Goal: Task Accomplishment & Management: Manage account settings

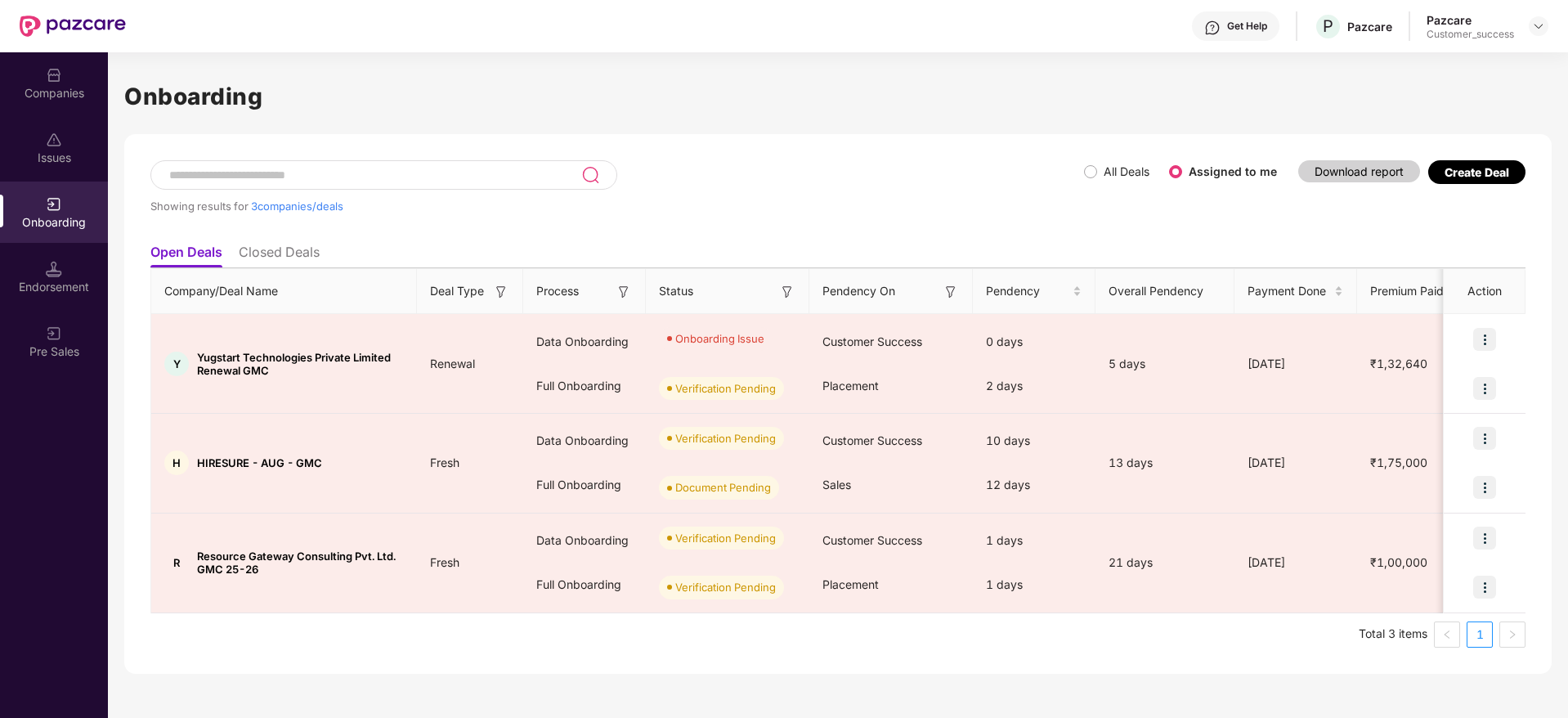
click at [54, 81] on img at bounding box center [54, 74] width 16 height 16
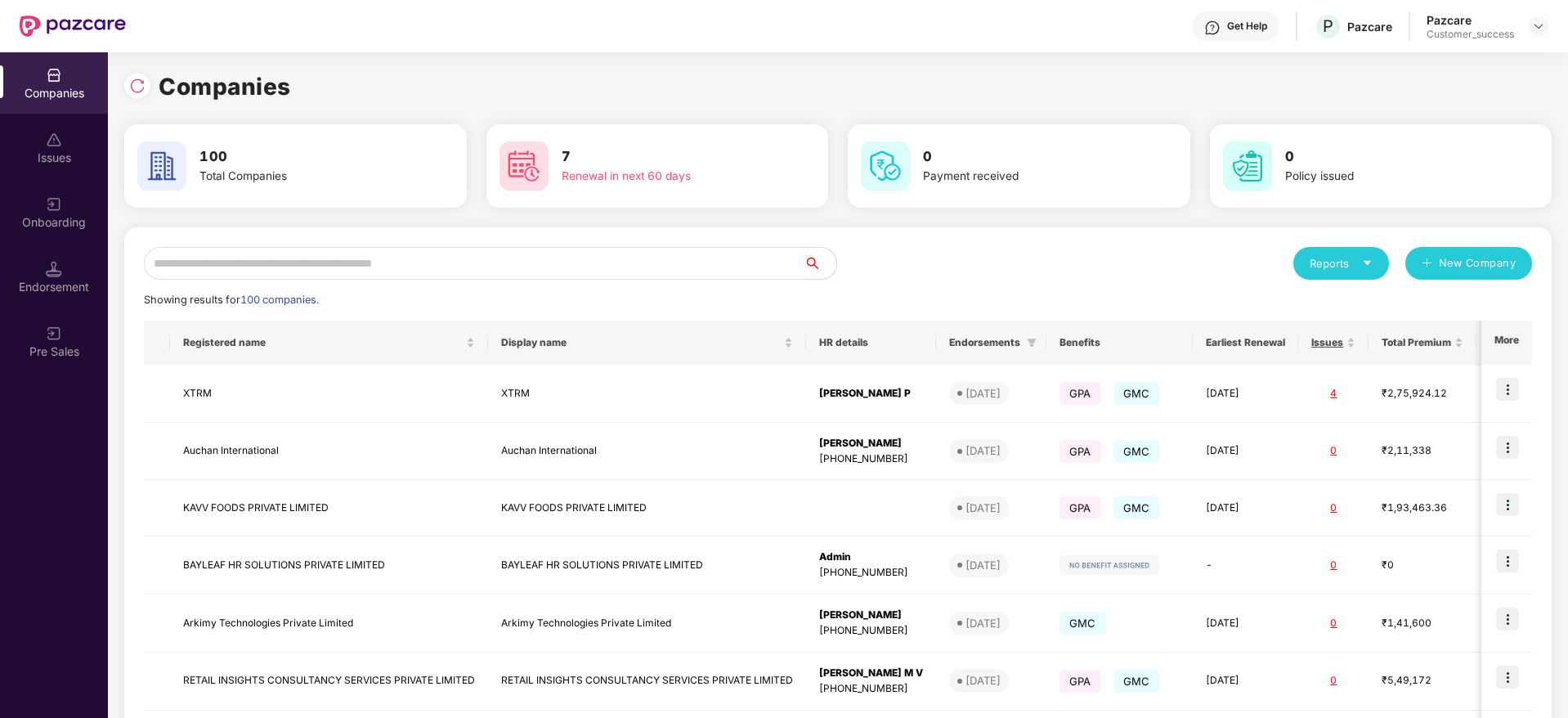
click at [400, 259] on input "text" at bounding box center [473, 263] width 659 height 33
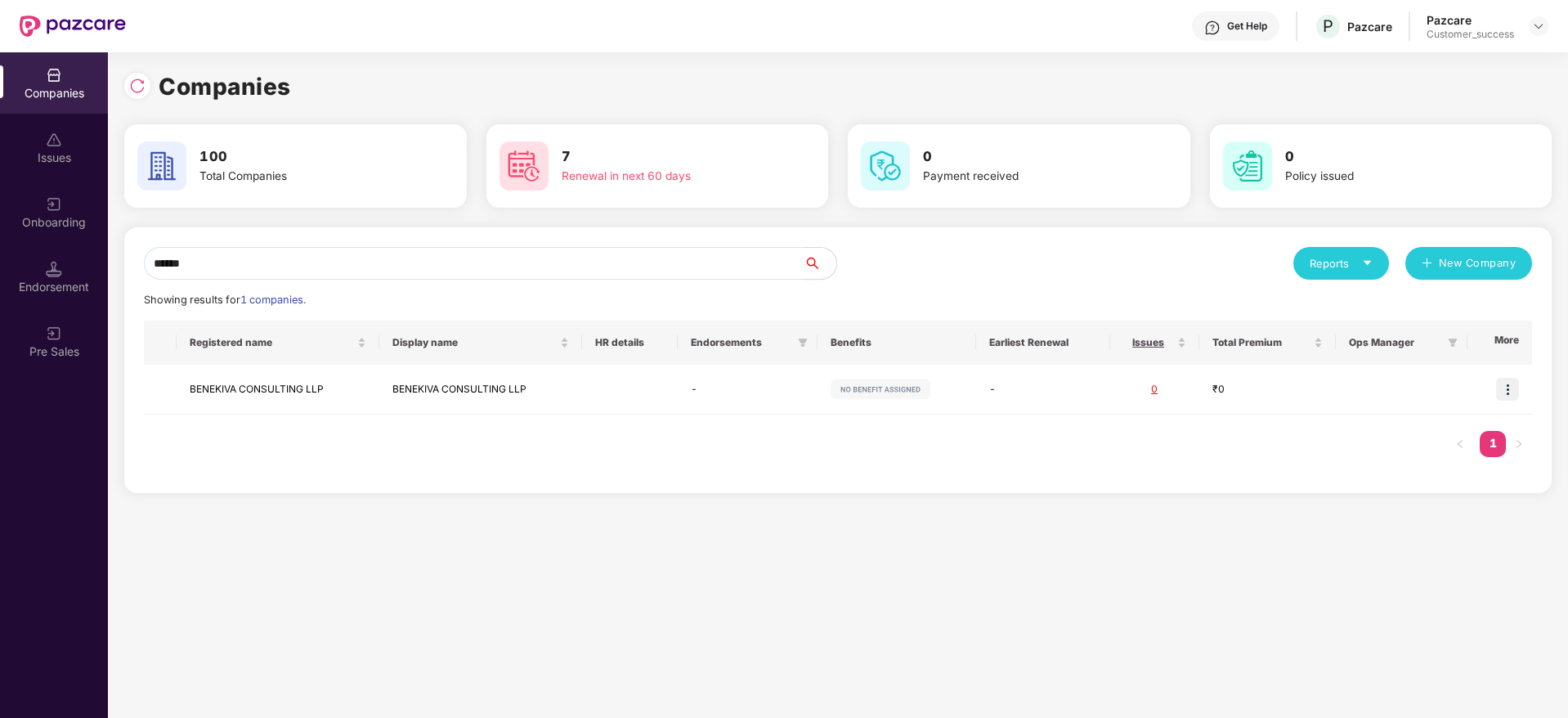
type input "******"
click at [1498, 389] on img at bounding box center [1507, 388] width 22 height 22
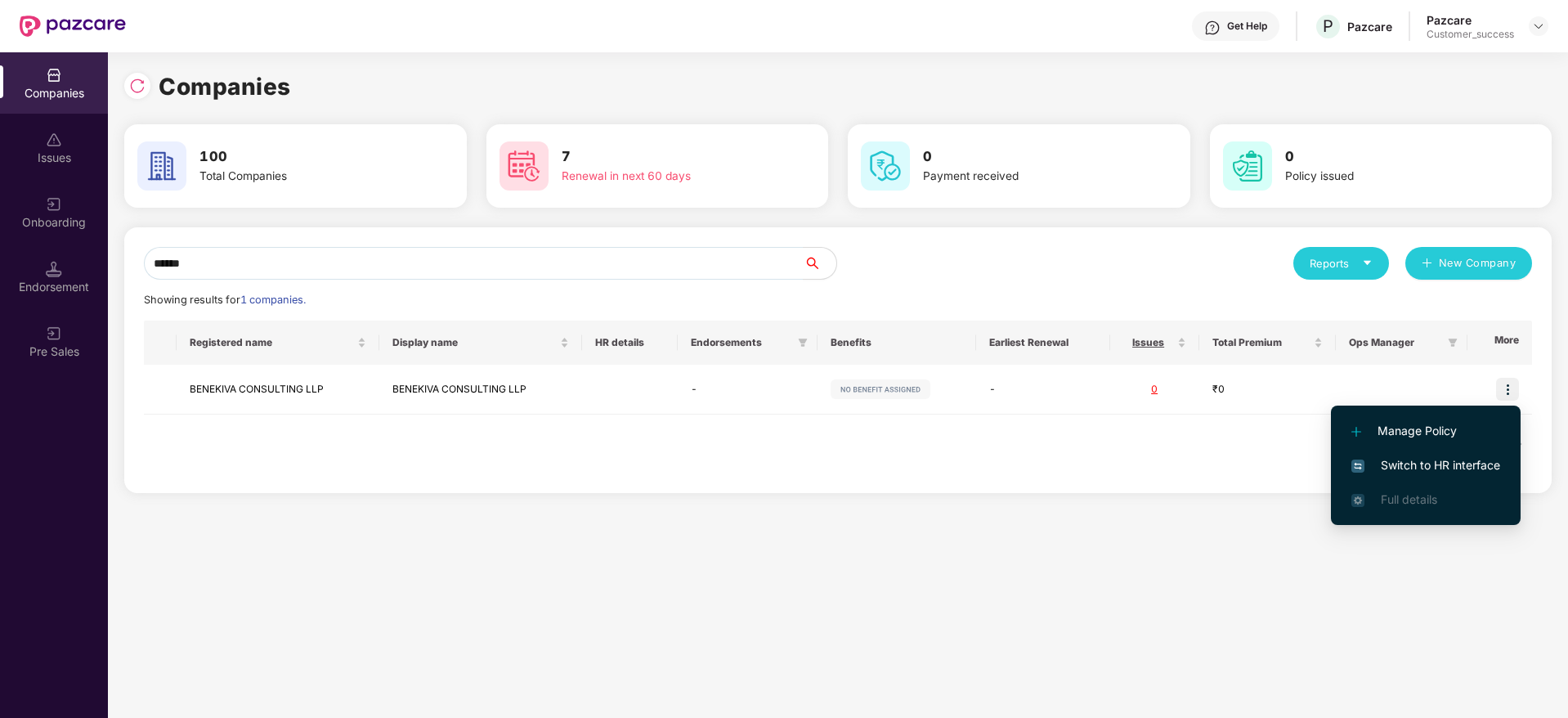
click at [1447, 466] on span "Switch to HR interface" at bounding box center [1426, 465] width 149 height 18
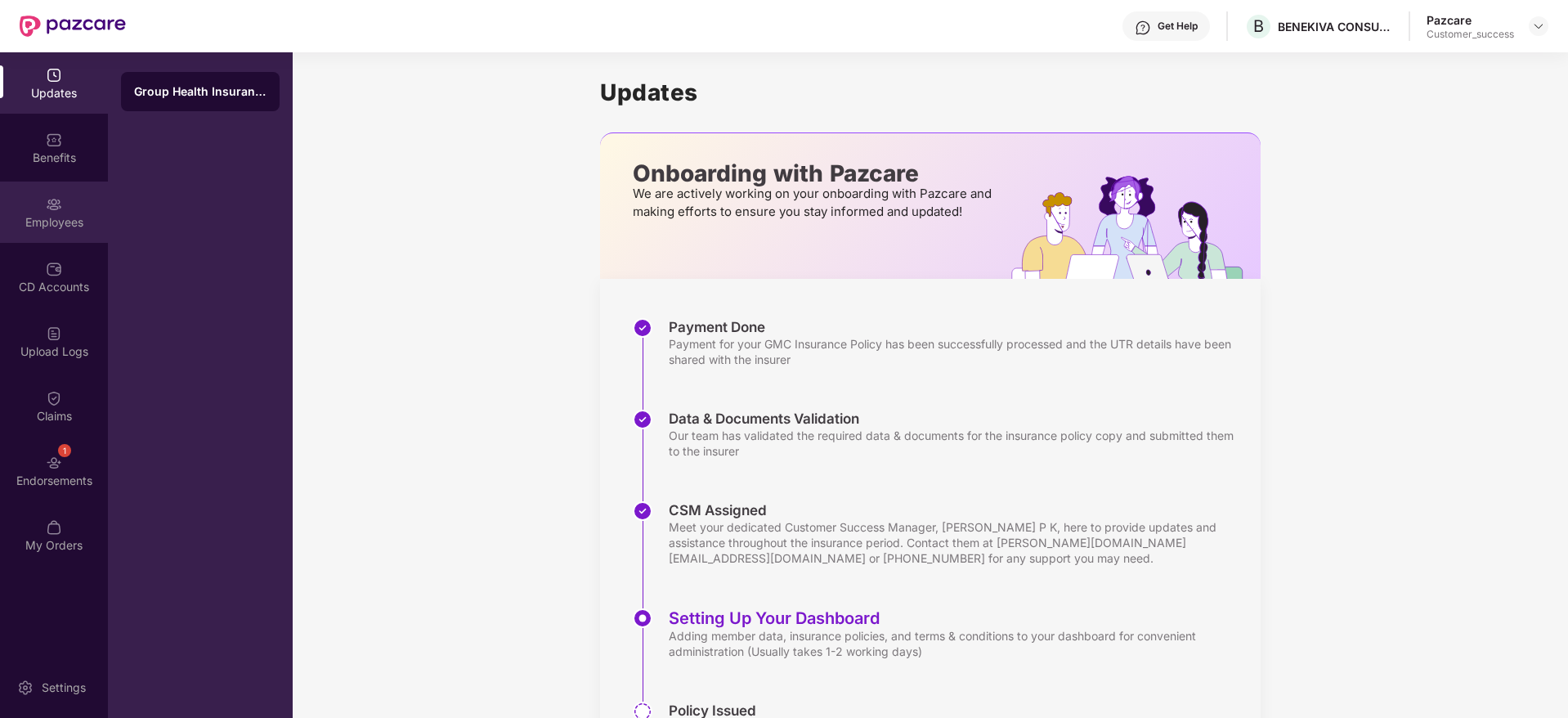
click at [36, 226] on div "Employees" at bounding box center [54, 222] width 108 height 16
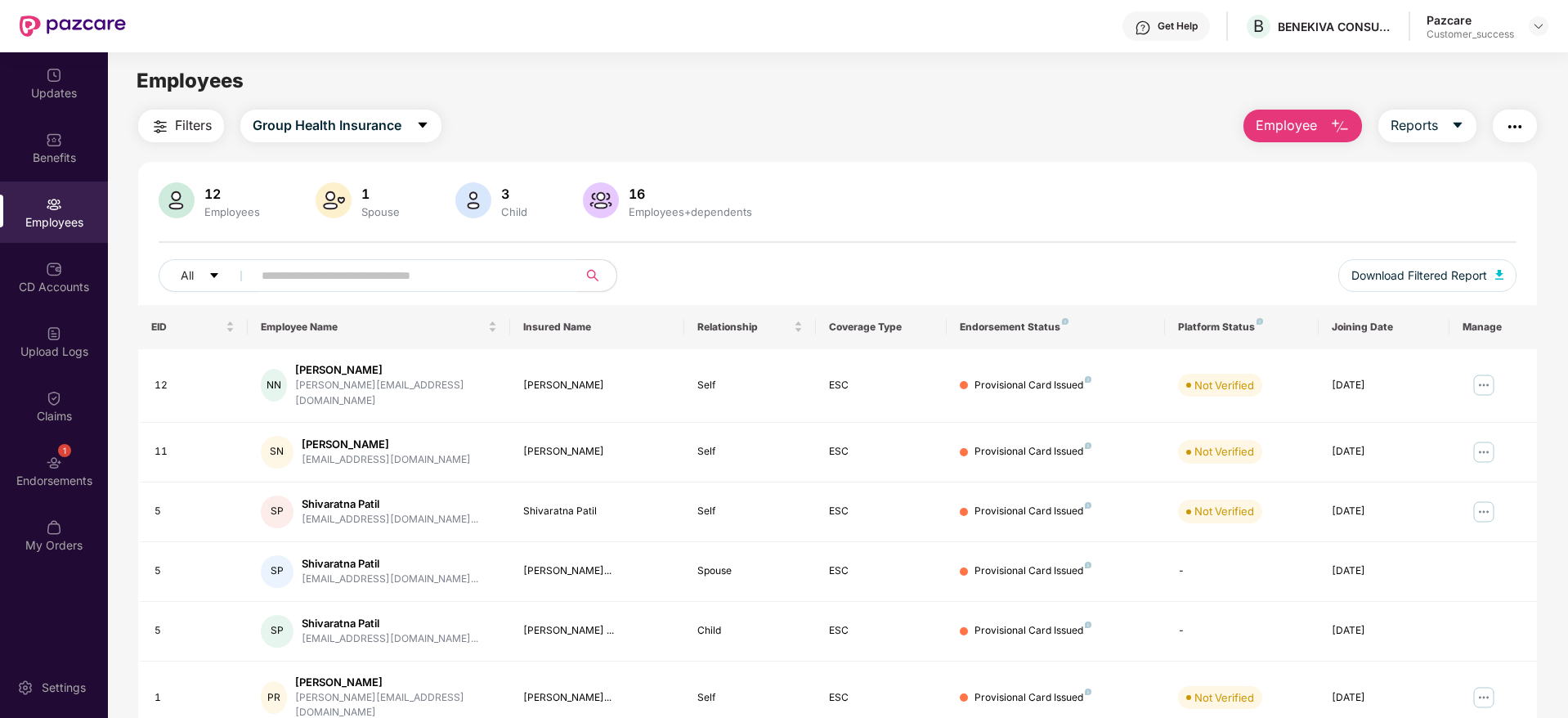
click at [395, 271] on input "text" at bounding box center [408, 275] width 293 height 24
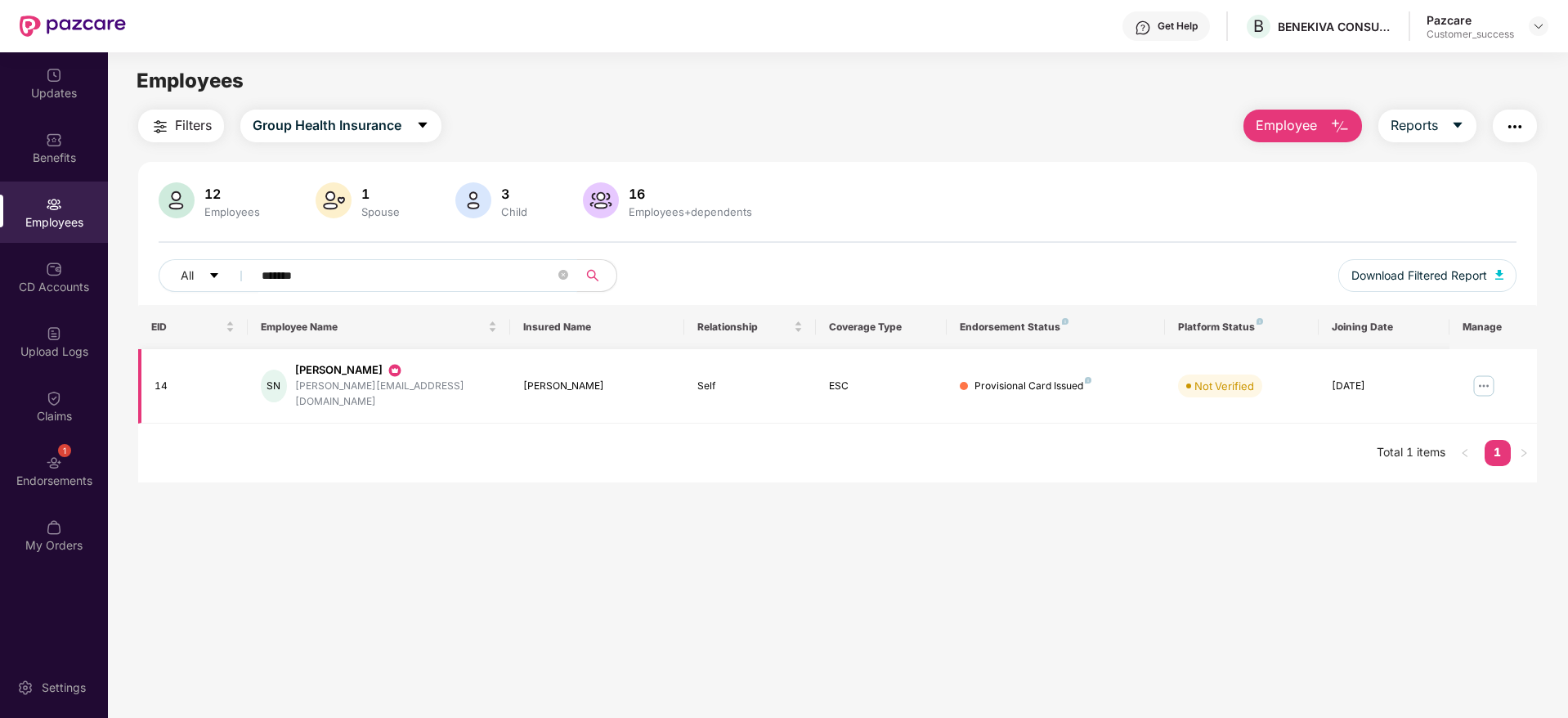
type input "*******"
click at [1481, 373] on img at bounding box center [1484, 386] width 26 height 26
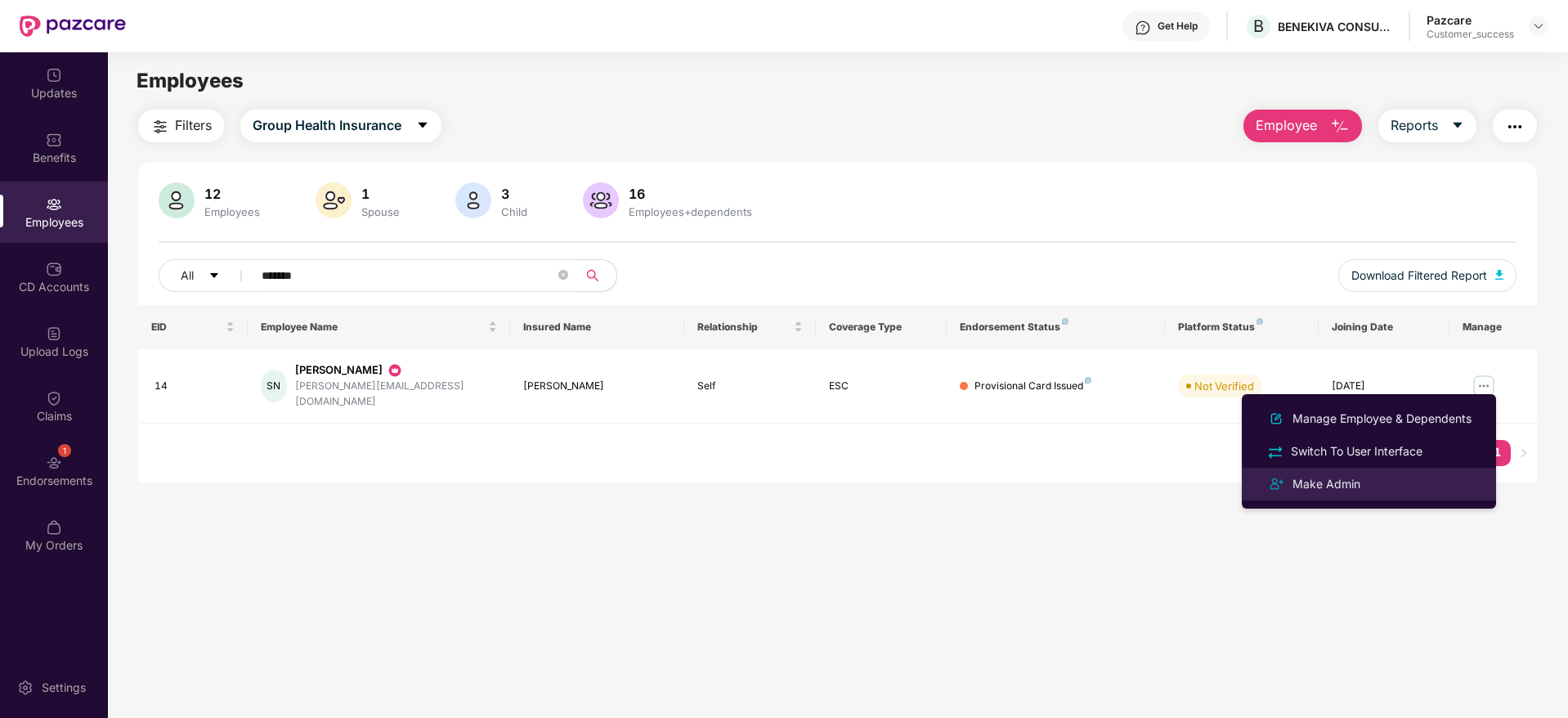
click at [1345, 475] on div "Make Admin" at bounding box center [1327, 484] width 74 height 18
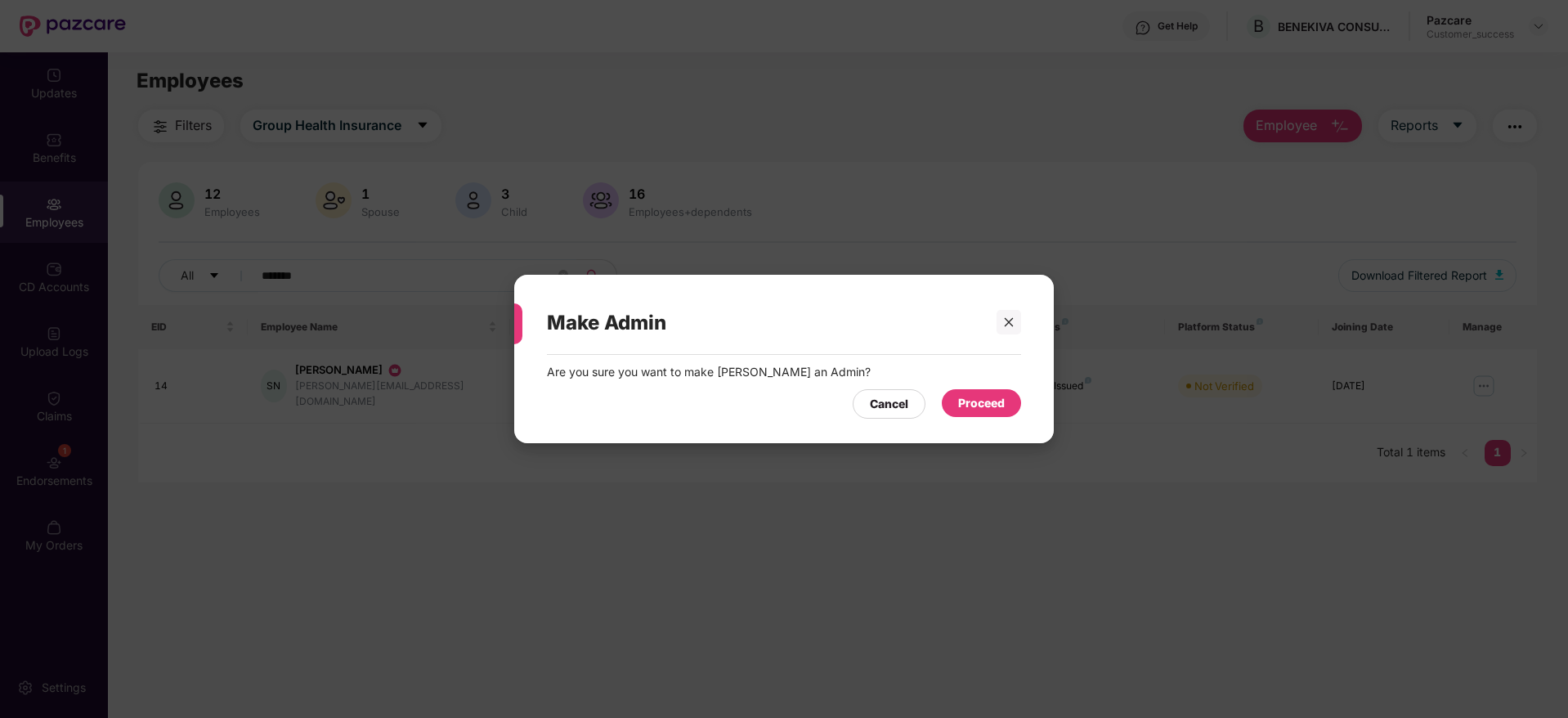
click at [993, 401] on div "Proceed" at bounding box center [981, 402] width 47 height 18
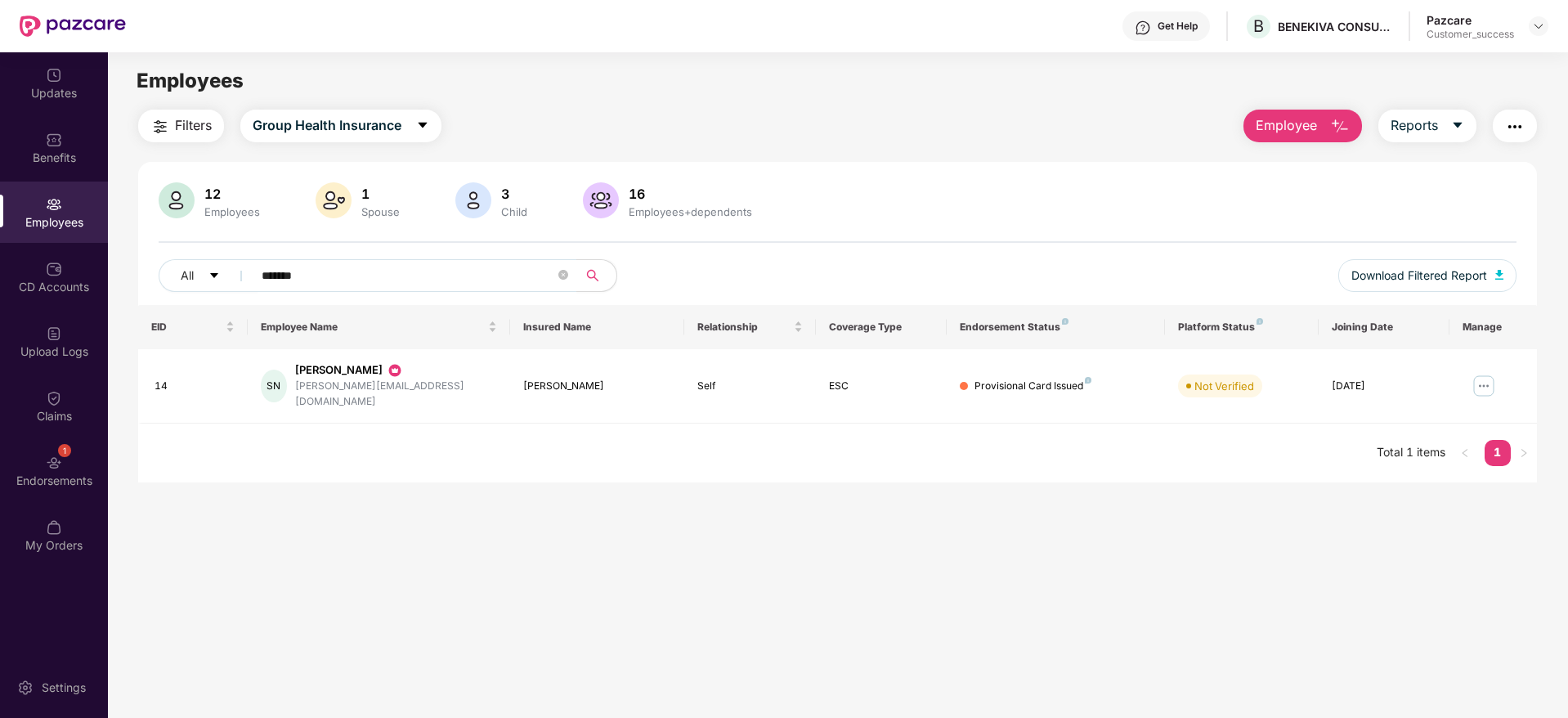
click at [643, 343] on th "Insured Name" at bounding box center [598, 326] width 175 height 44
click at [1501, 133] on button "button" at bounding box center [1514, 126] width 44 height 33
click at [1350, 628] on main "Employees Filters Group Health Insurance Employee Reports 12 Employees 1 Spouse…" at bounding box center [838, 411] width 1459 height 718
click at [1475, 377] on img at bounding box center [1484, 386] width 26 height 26
click at [1359, 622] on main "Employees Filters Group Health Insurance Employee Reports 12 Employees 1 Spouse…" at bounding box center [838, 411] width 1459 height 718
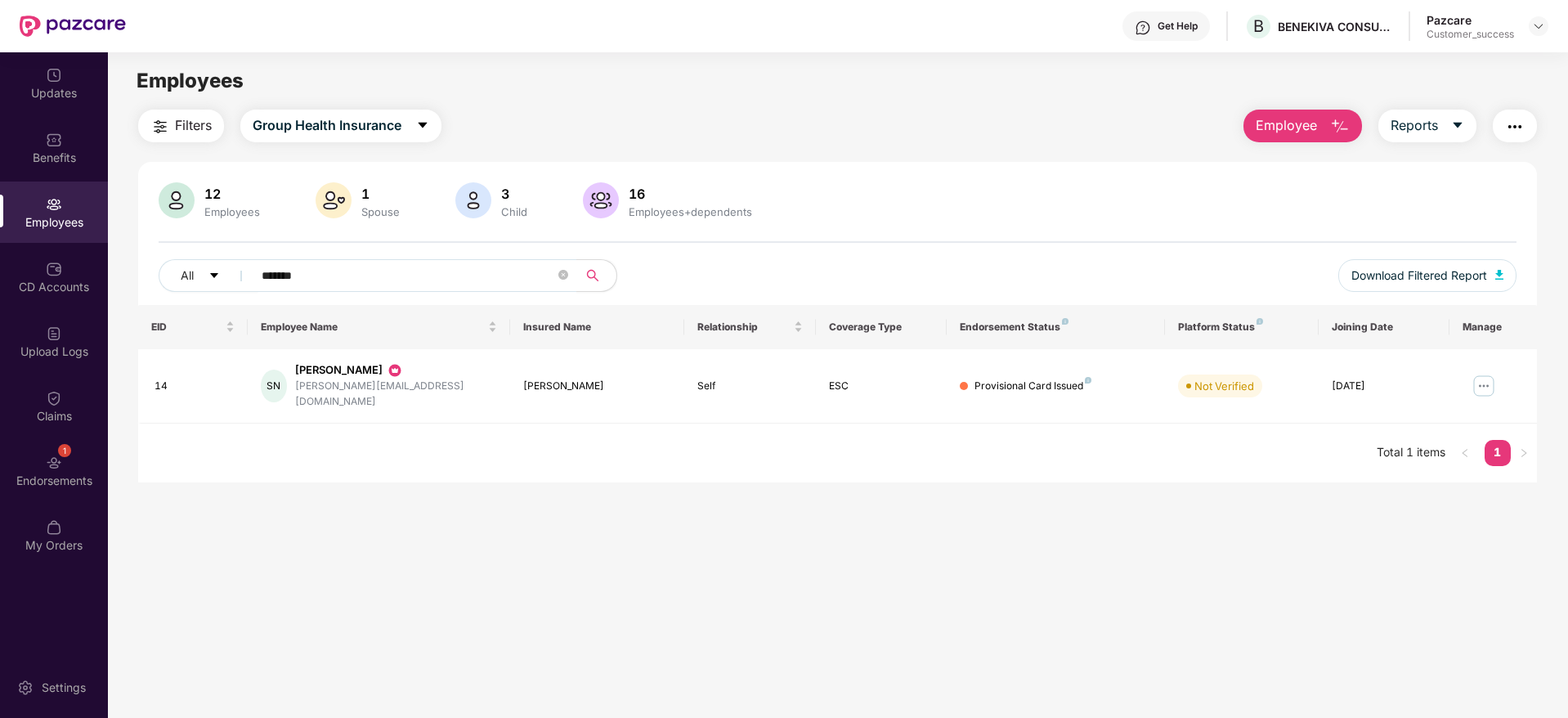
click at [1502, 124] on button "button" at bounding box center [1514, 126] width 44 height 33
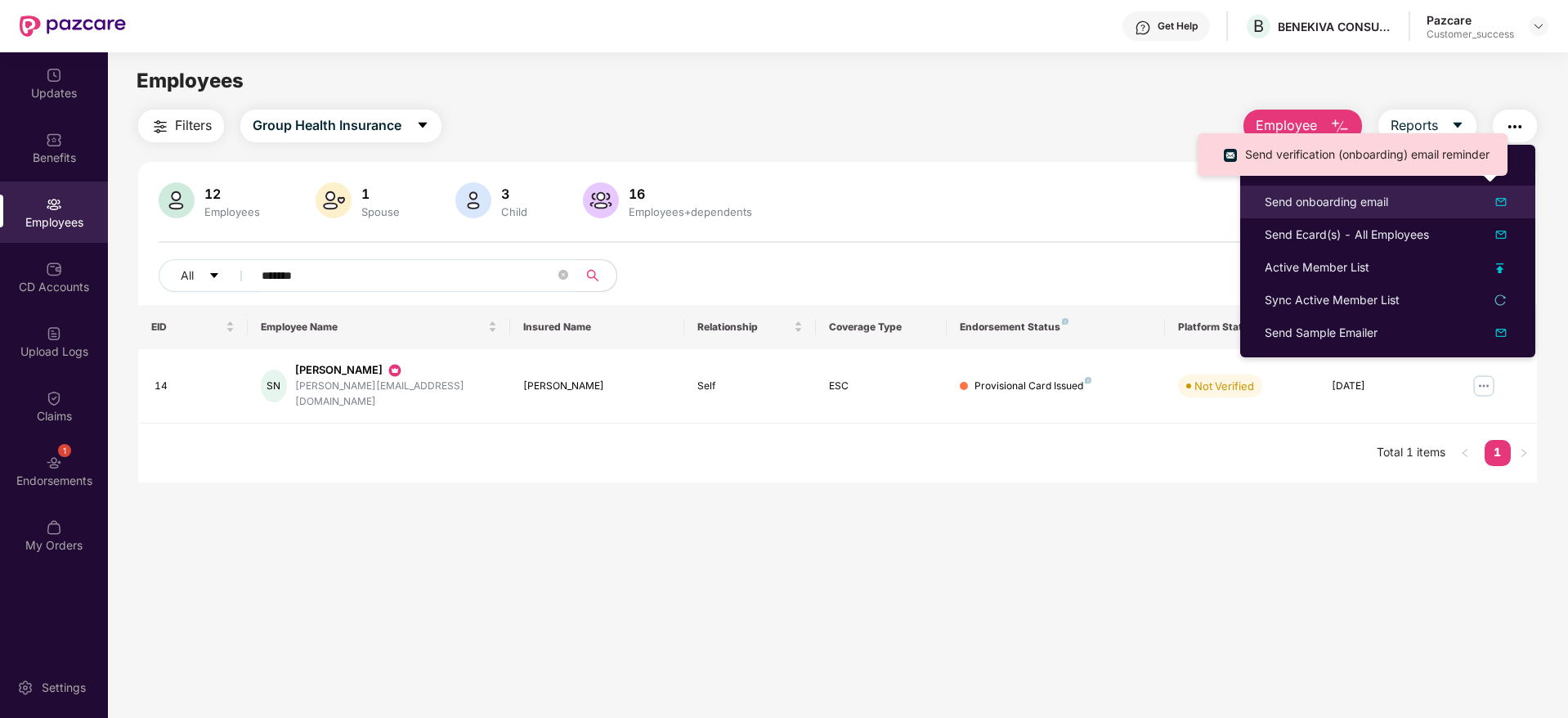
click at [1314, 207] on div "Send onboarding email" at bounding box center [1327, 202] width 124 height 18
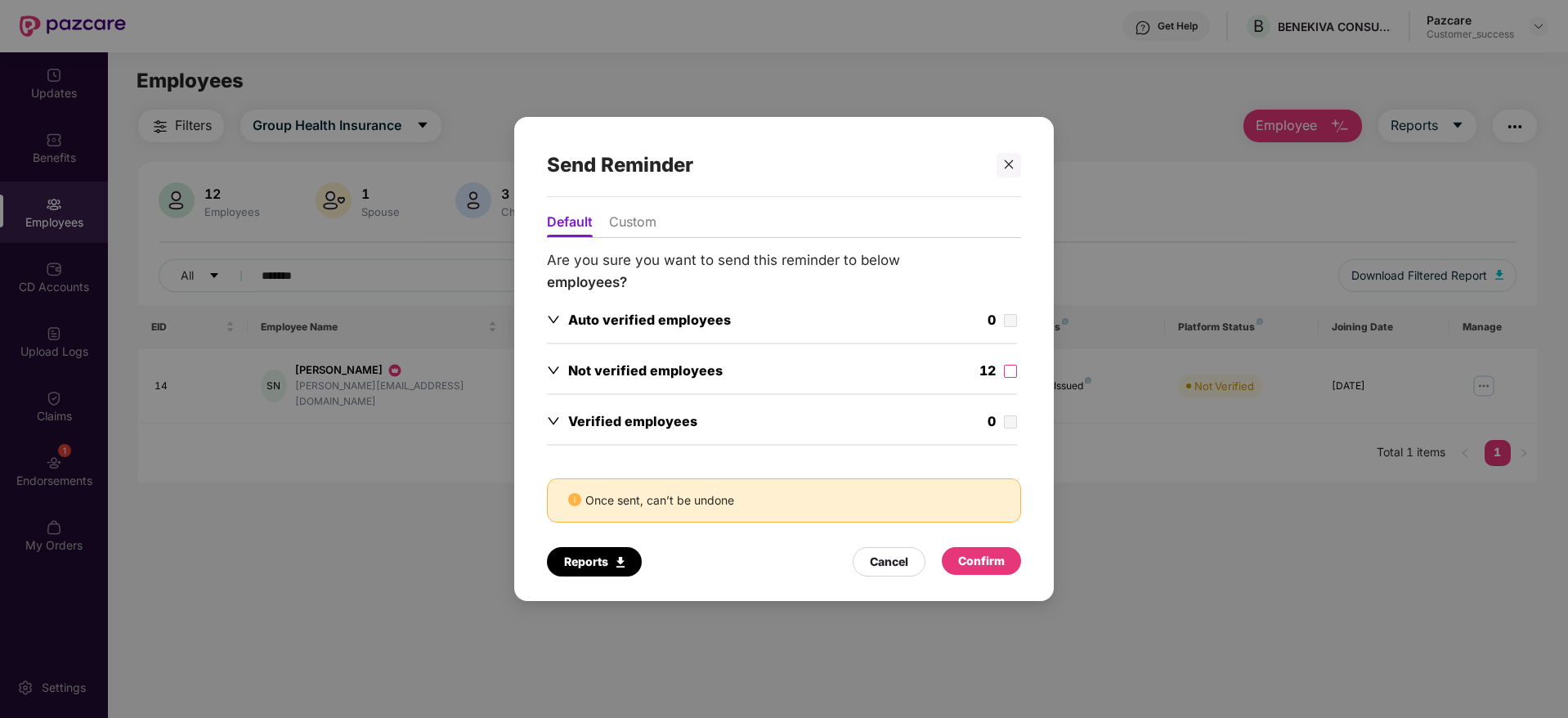
click at [997, 379] on div "12" at bounding box center [998, 373] width 37 height 24
click at [963, 553] on div "Confirm" at bounding box center [981, 561] width 47 height 18
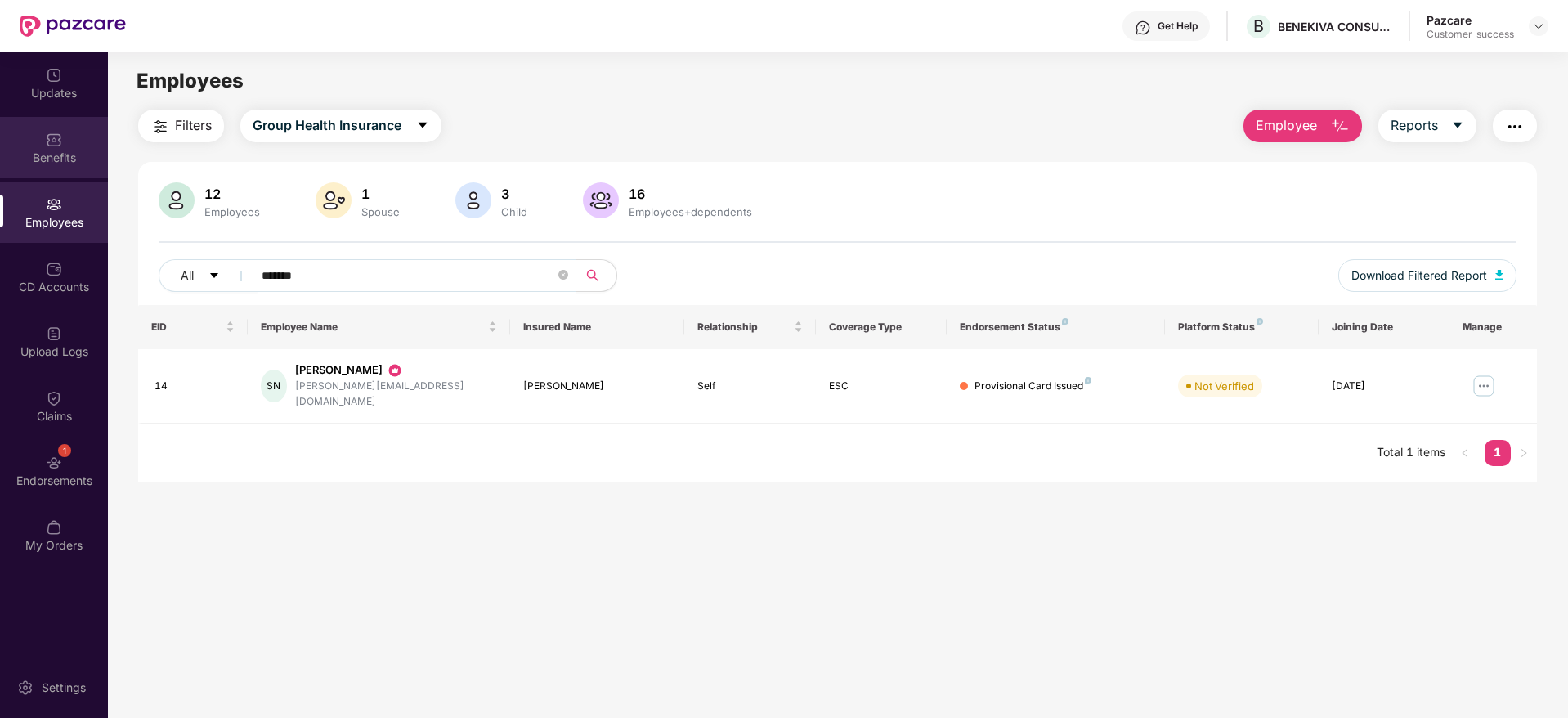
click at [72, 146] on div "Benefits" at bounding box center [54, 147] width 108 height 61
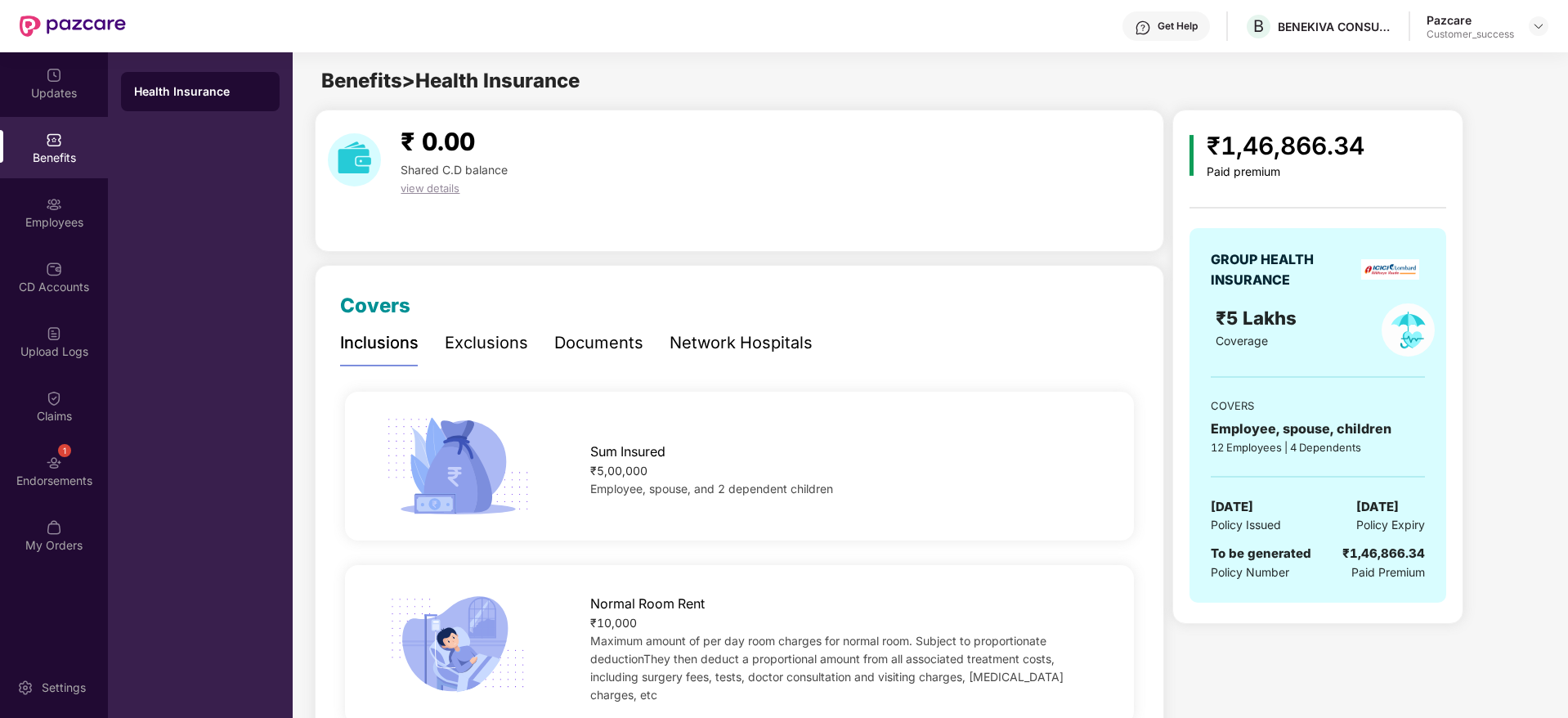
click at [622, 343] on div "Documents" at bounding box center [599, 343] width 89 height 25
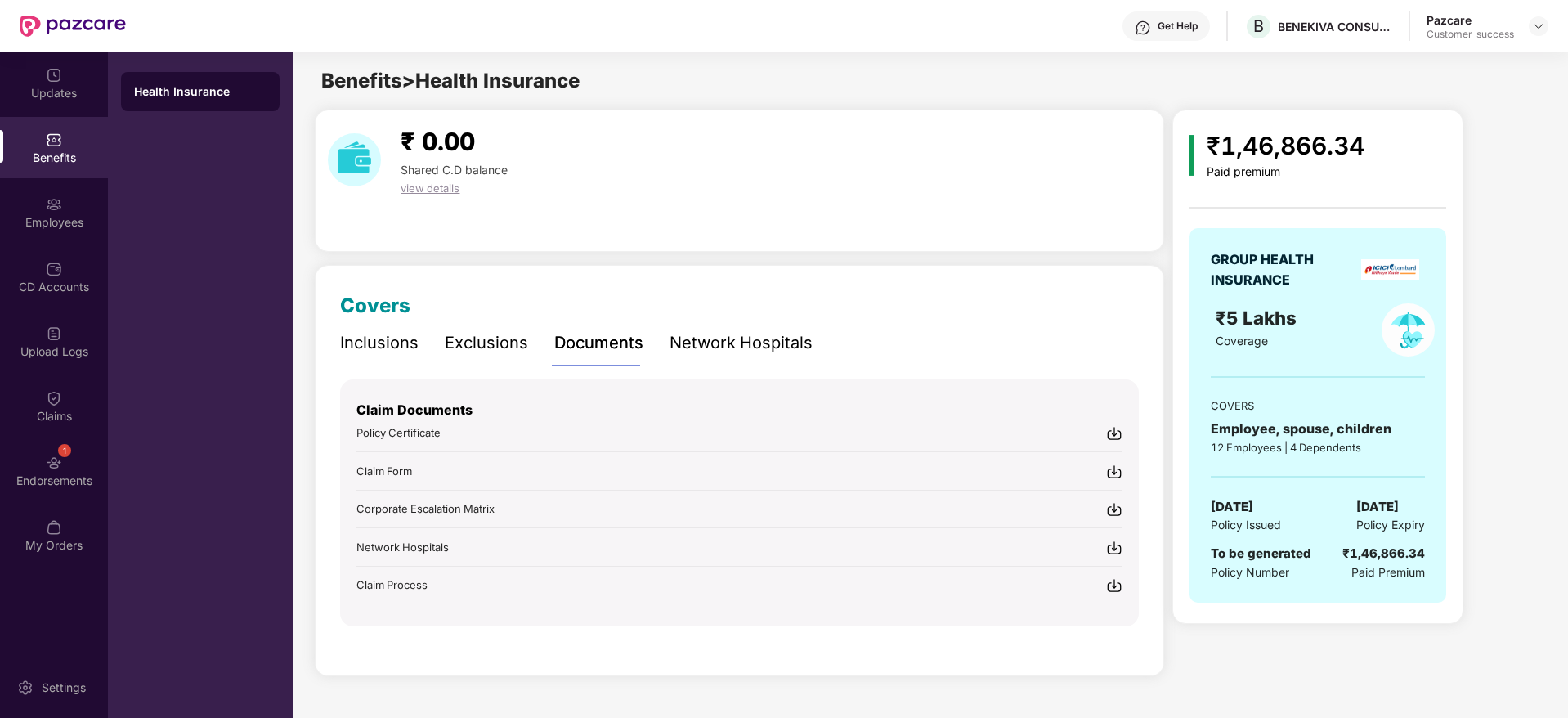
click at [501, 339] on div "Exclusions" at bounding box center [486, 343] width 83 height 25
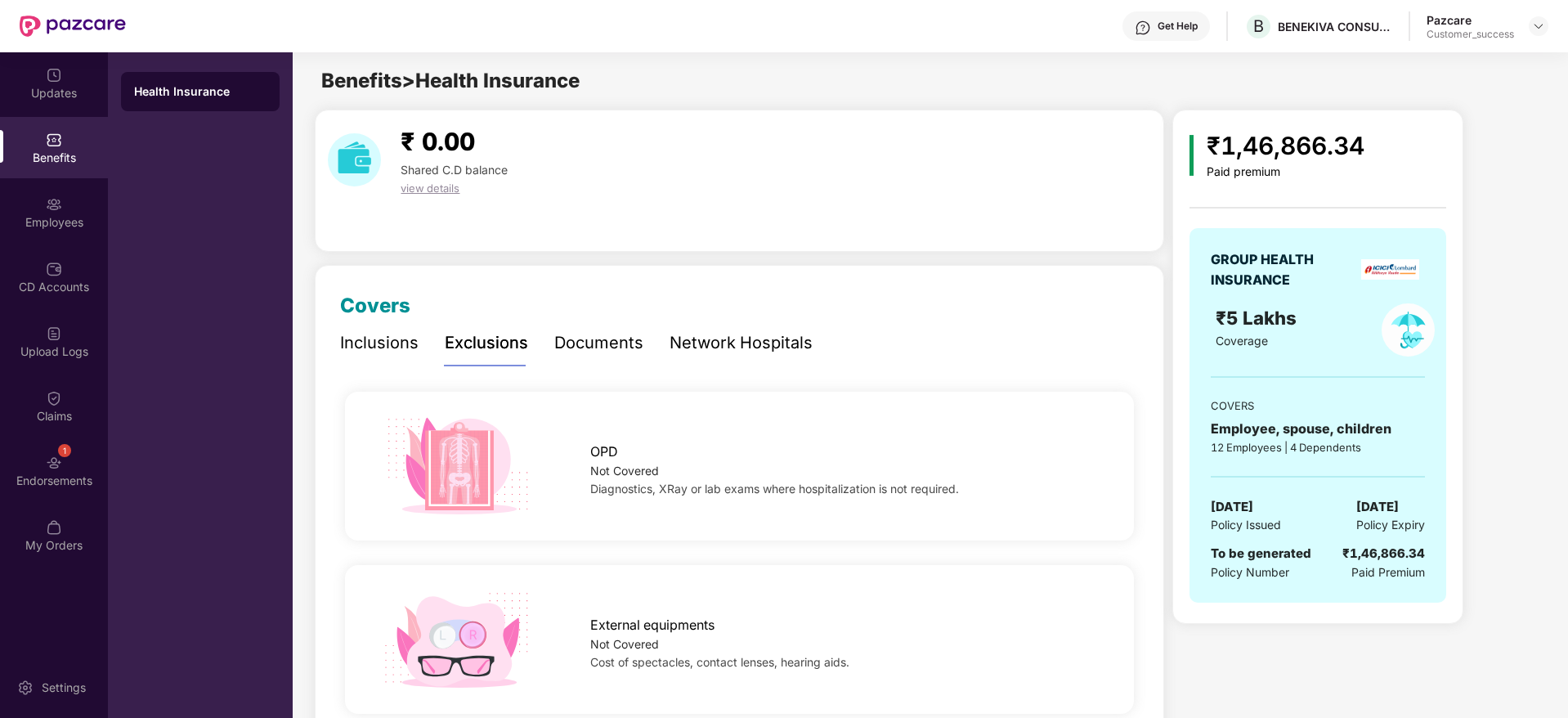
click at [348, 347] on div "Inclusions" at bounding box center [379, 343] width 79 height 25
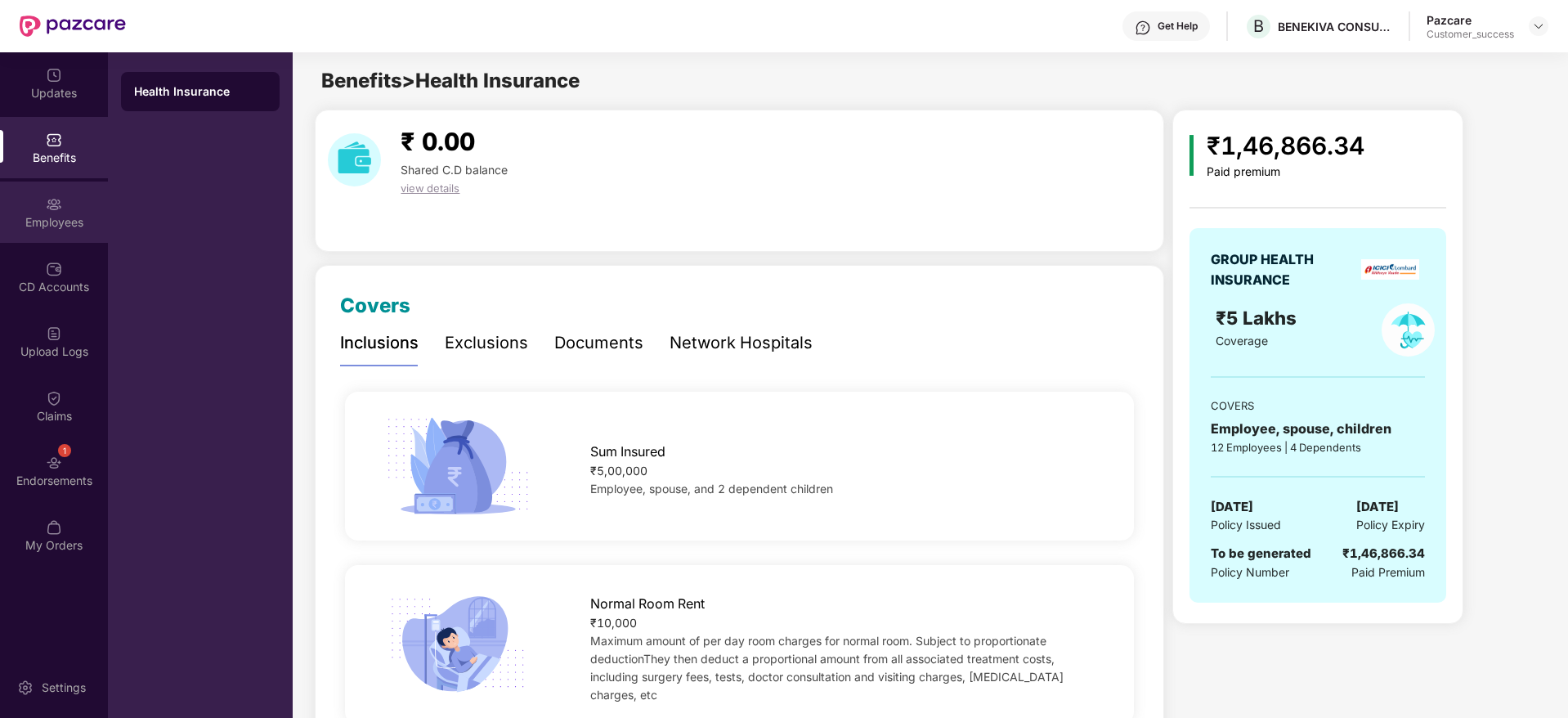
click at [70, 235] on div "Employees" at bounding box center [54, 212] width 108 height 61
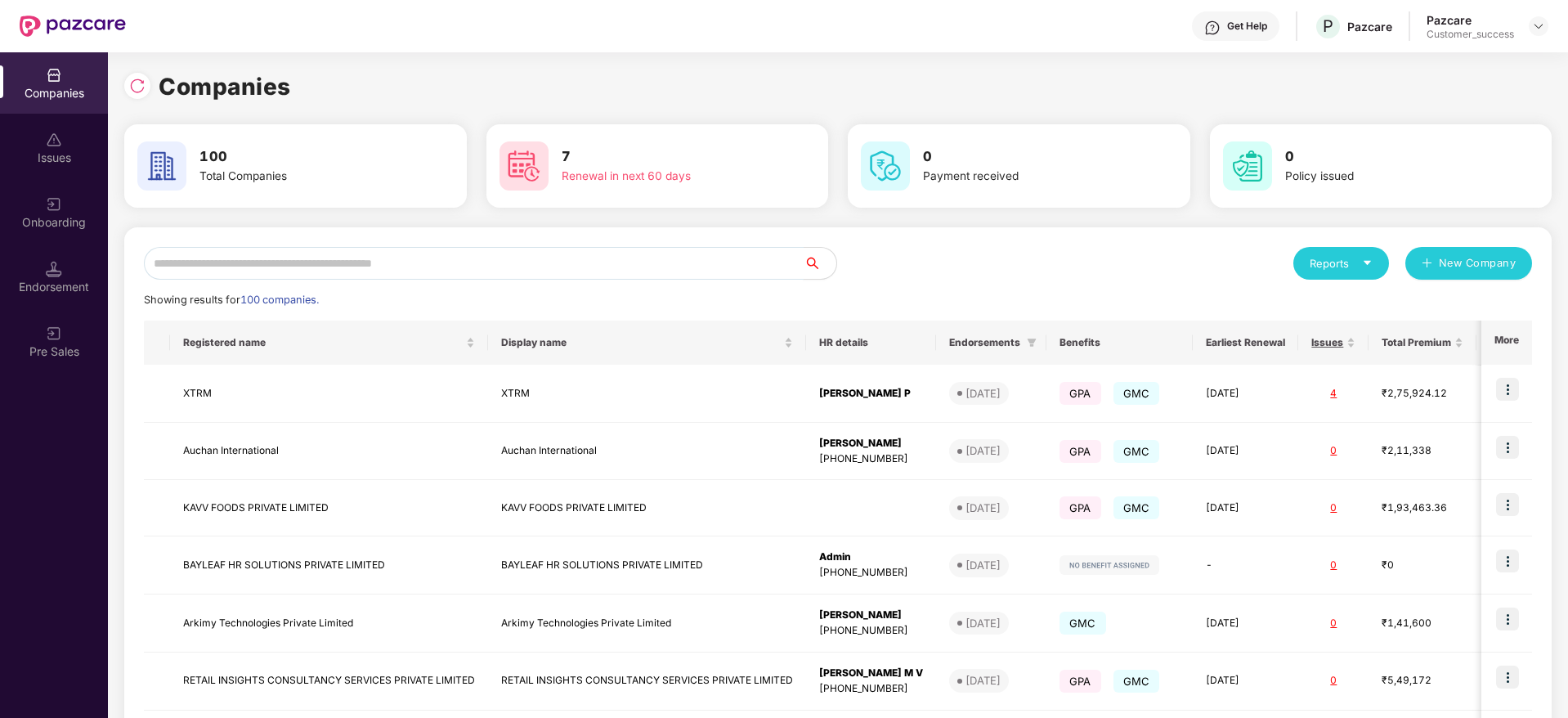
click at [310, 254] on input "text" at bounding box center [473, 263] width 659 height 33
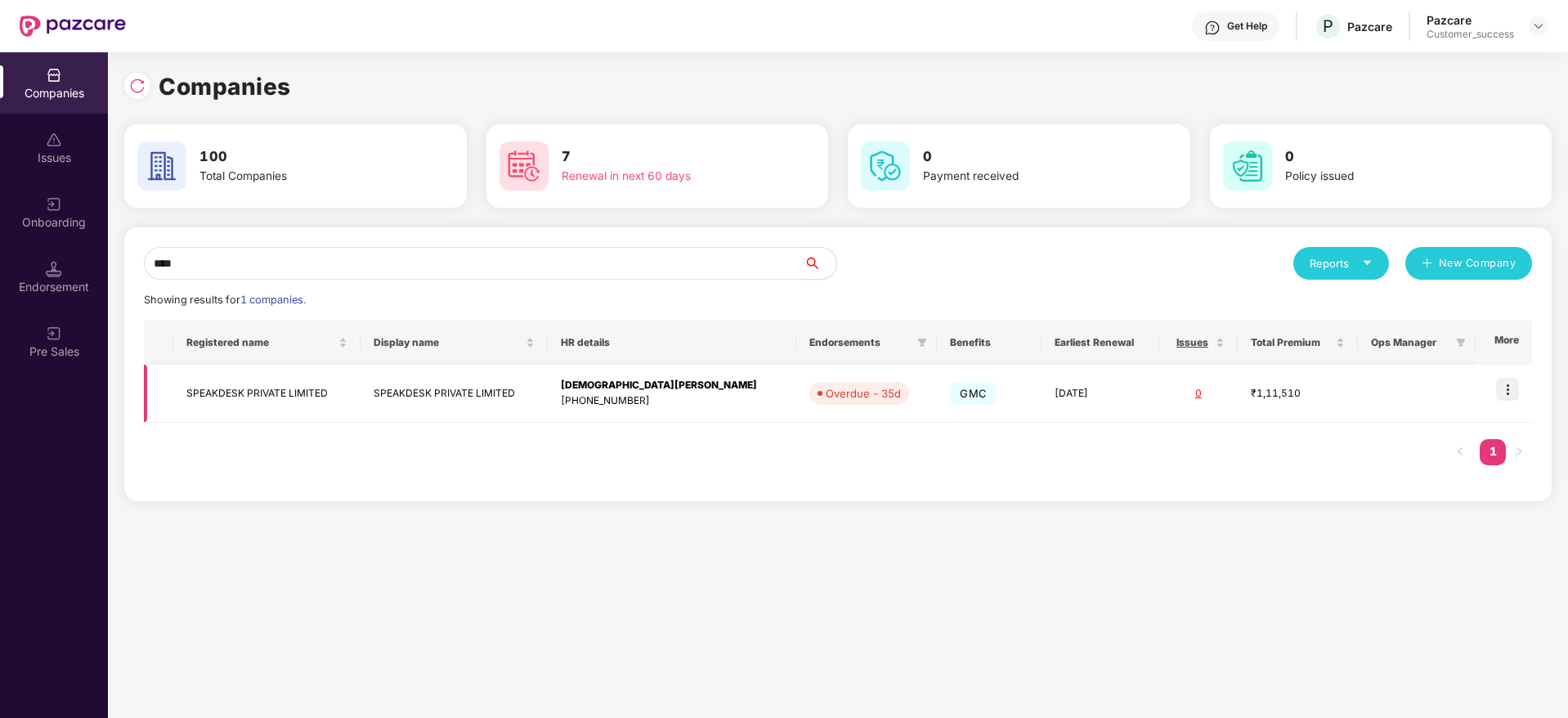
type input "****"
click at [1517, 394] on img at bounding box center [1507, 388] width 22 height 22
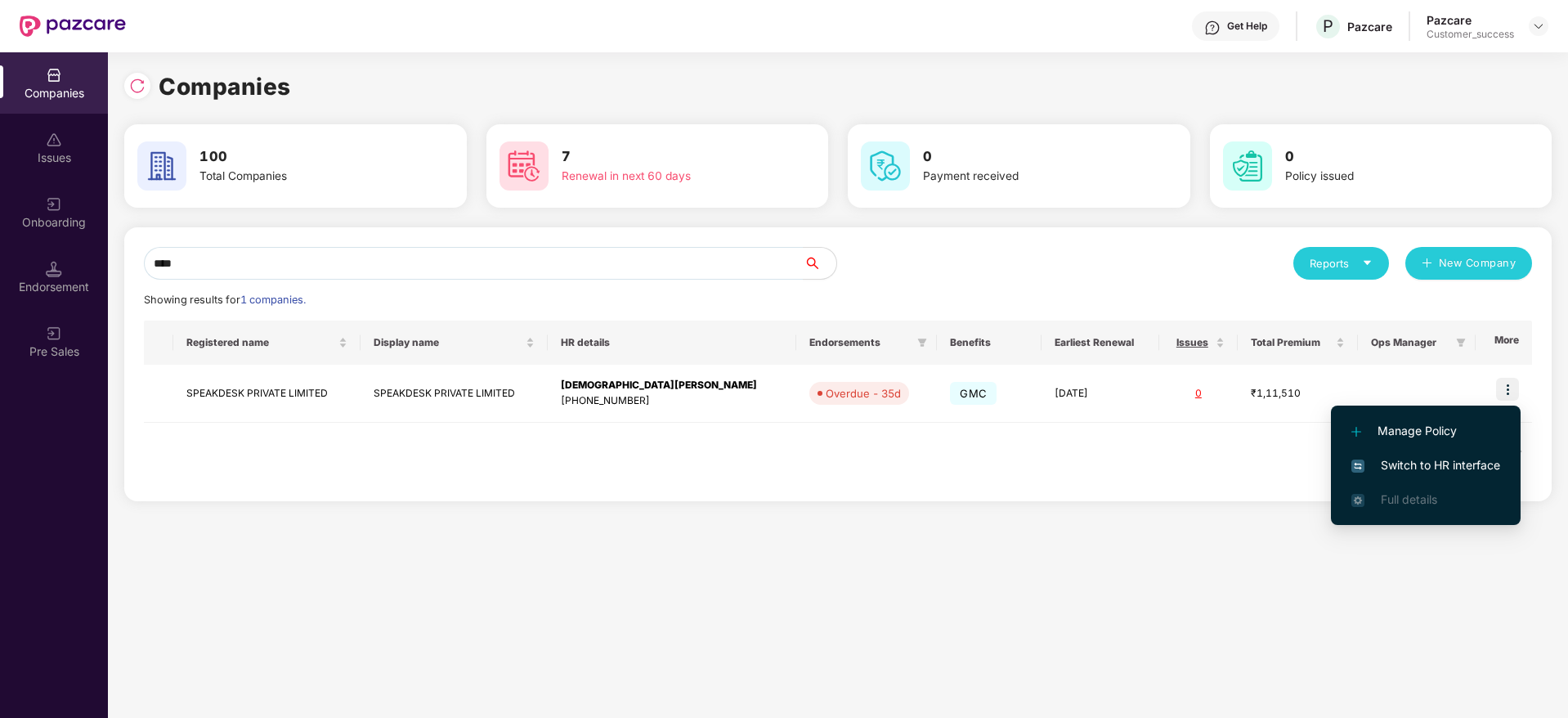
click at [1449, 473] on span "Switch to HR interface" at bounding box center [1426, 465] width 149 height 18
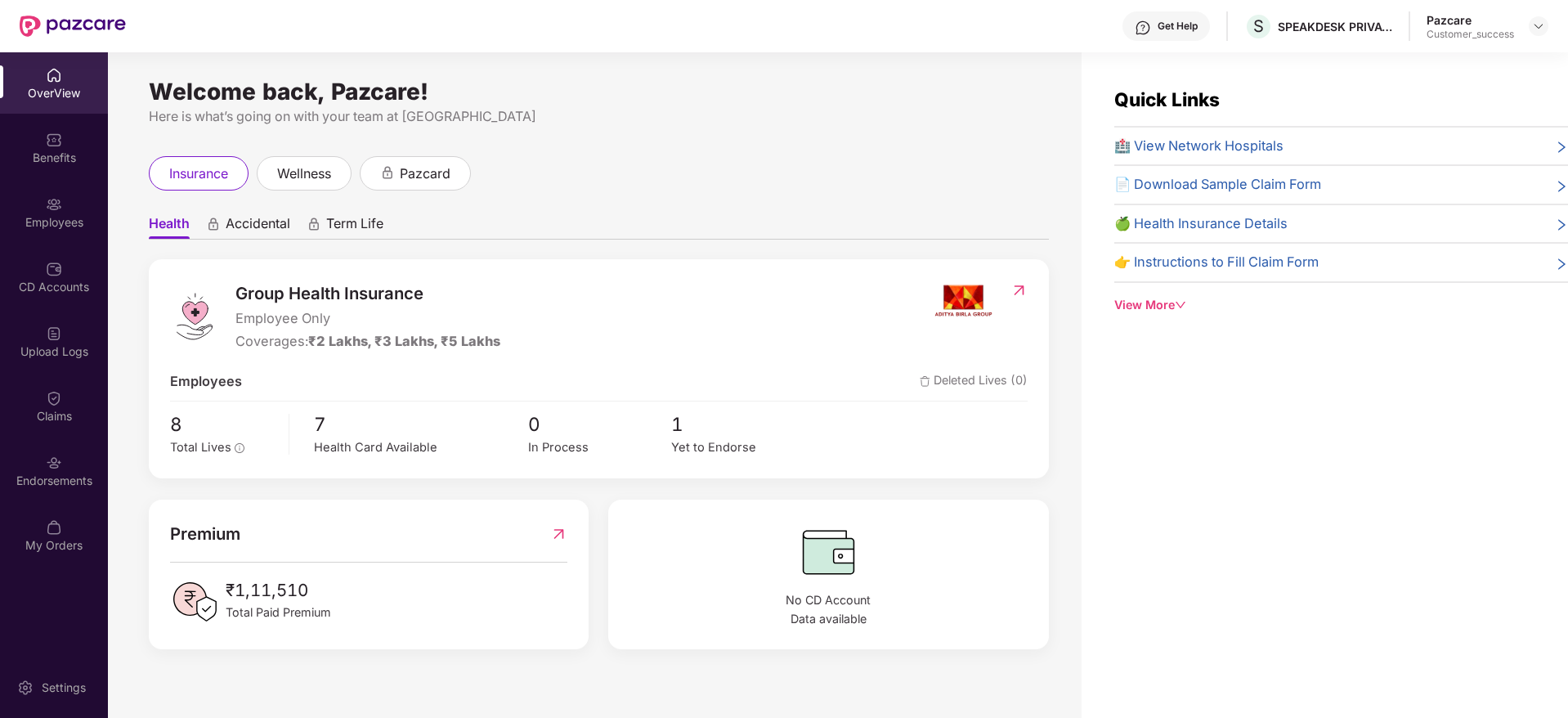
click at [30, 210] on div "Employees" at bounding box center [54, 212] width 108 height 61
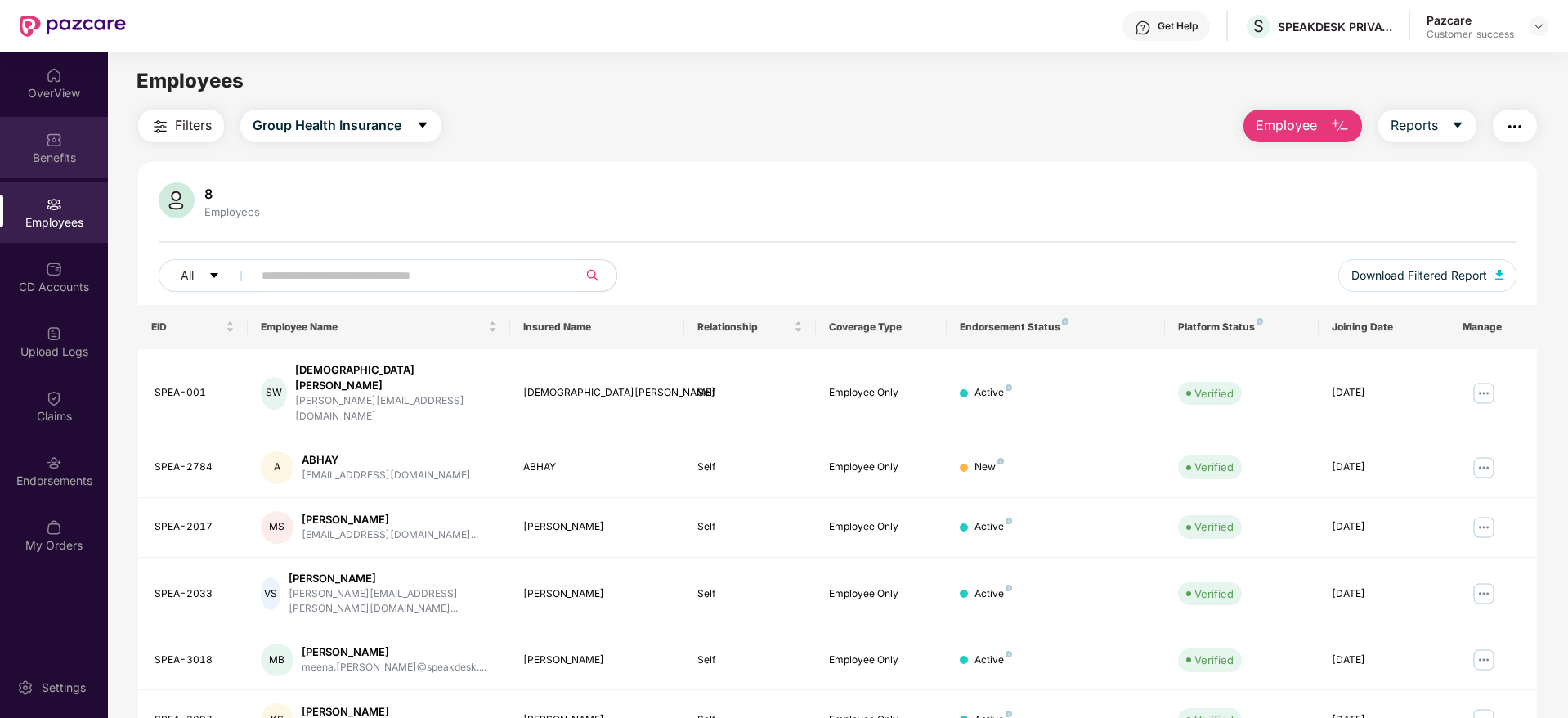
click at [45, 162] on div "Benefits" at bounding box center [54, 157] width 108 height 16
